Goal: Task Accomplishment & Management: Manage account settings

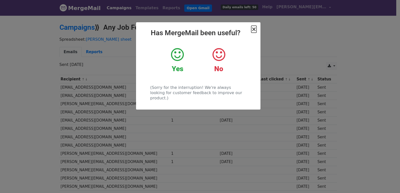
click at [256, 31] on span "×" at bounding box center [253, 29] width 5 height 7
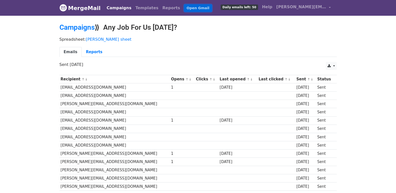
click at [185, 9] on link "Open Gmail" at bounding box center [198, 8] width 28 height 7
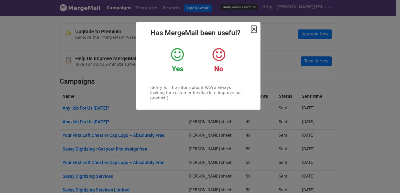
click at [255, 31] on span "×" at bounding box center [253, 29] width 5 height 7
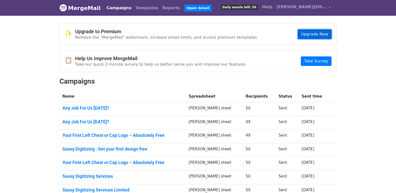
click at [319, 35] on link "Upgrade Now" at bounding box center [315, 35] width 34 height 10
click at [329, 8] on link "[PERSON_NAME][EMAIL_ADDRESS][DOMAIN_NAME]" at bounding box center [304, 8] width 59 height 12
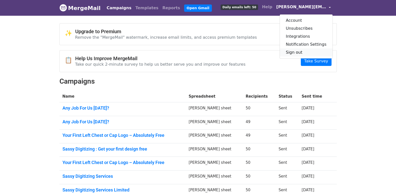
click at [303, 53] on link "Sign out" at bounding box center [306, 53] width 53 height 8
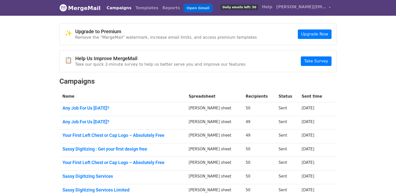
click at [184, 7] on link "Open Gmail" at bounding box center [198, 8] width 28 height 7
